Goal: Task Accomplishment & Management: Use online tool/utility

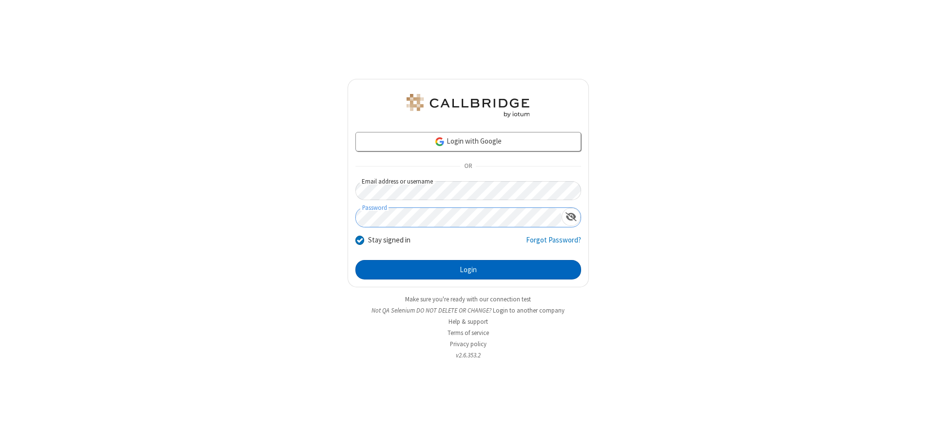
click at [468, 270] on button "Login" at bounding box center [468, 269] width 226 height 19
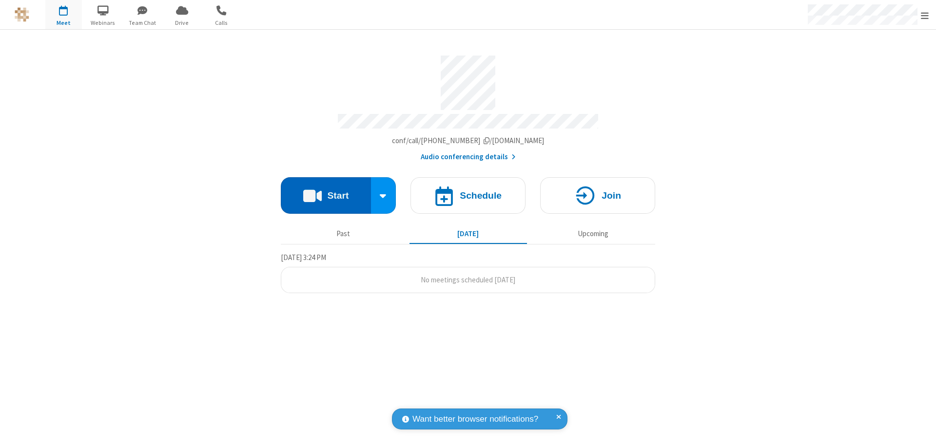
click at [326, 191] on button "Start" at bounding box center [326, 195] width 90 height 37
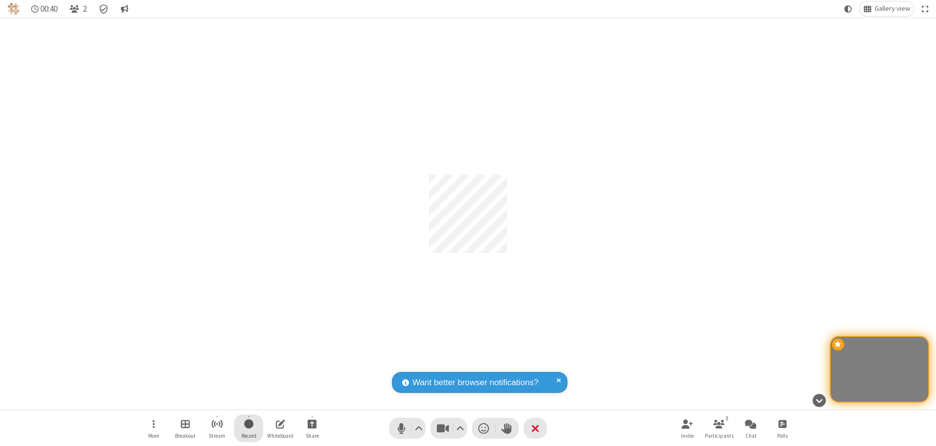
click at [249, 428] on span "Start recording" at bounding box center [248, 424] width 9 height 12
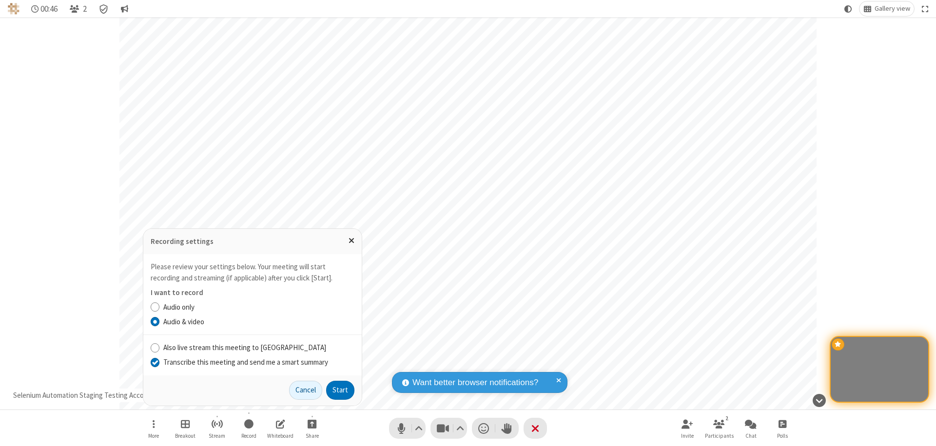
click at [154, 362] on input "Transcribe this meeting and send me a smart summary" at bounding box center [155, 362] width 9 height 10
click at [340, 390] on button "Start" at bounding box center [340, 390] width 28 height 19
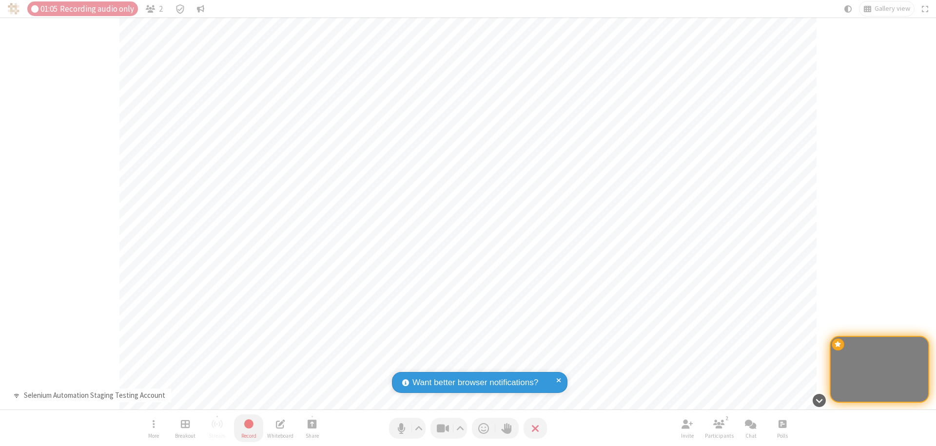
click at [249, 428] on span "Stop recording" at bounding box center [248, 424] width 11 height 12
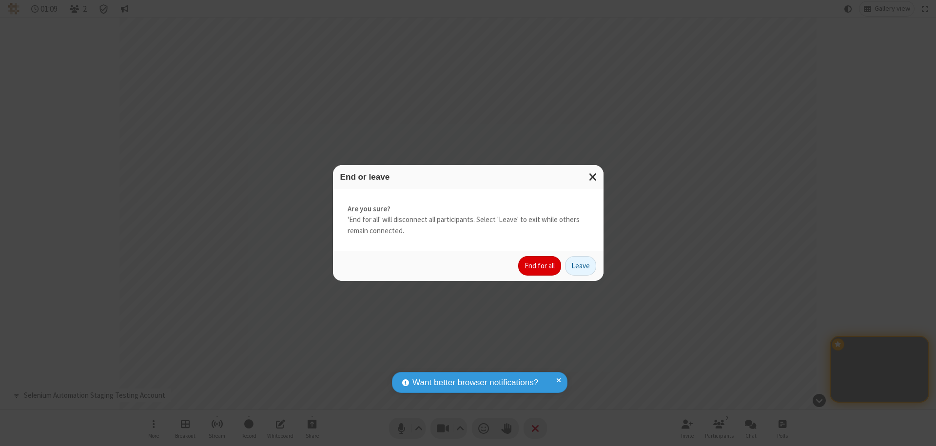
click at [540, 266] on button "End for all" at bounding box center [539, 265] width 43 height 19
